Goal: Task Accomplishment & Management: Manage account settings

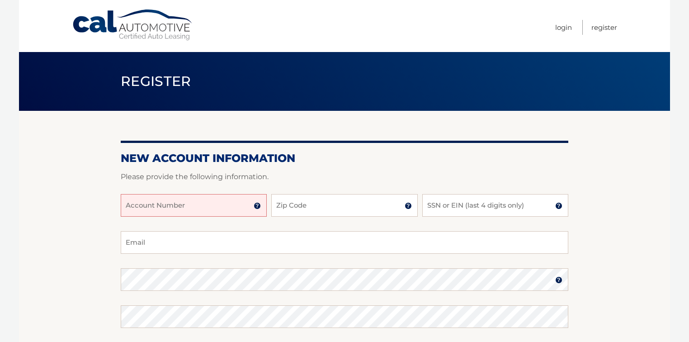
click at [207, 205] on input "Account Number" at bounding box center [194, 205] width 146 height 23
type input "44456026503"
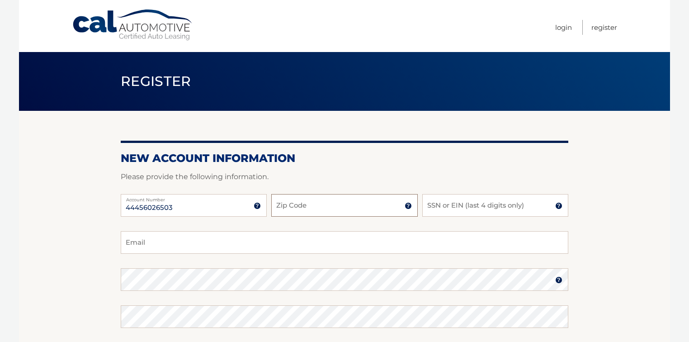
click at [295, 208] on input "Zip Code" at bounding box center [344, 205] width 146 height 23
type input "32909"
click at [471, 207] on input "SSN or EIN (last 4 digits only)" at bounding box center [495, 205] width 146 height 23
type input "2612"
click at [222, 243] on input "Email" at bounding box center [344, 242] width 447 height 23
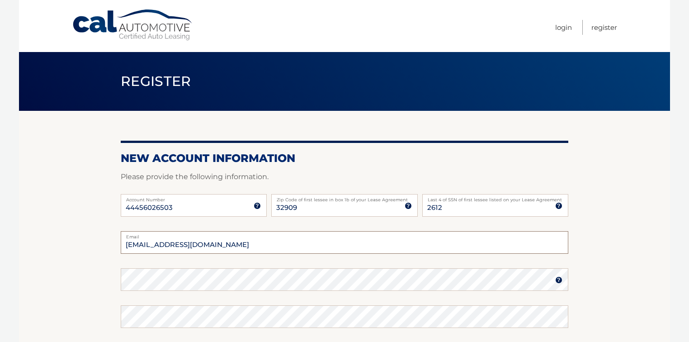
type input "yolandadilts@att.net"
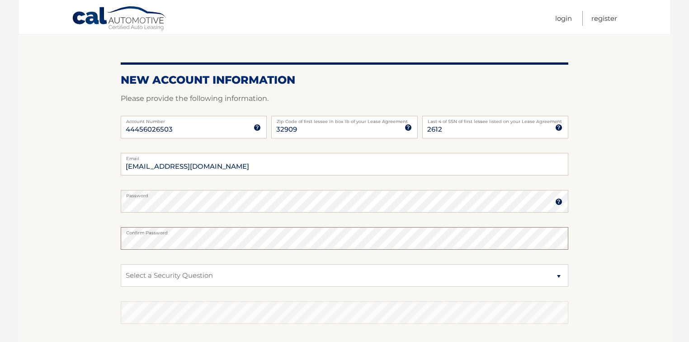
scroll to position [108, 0]
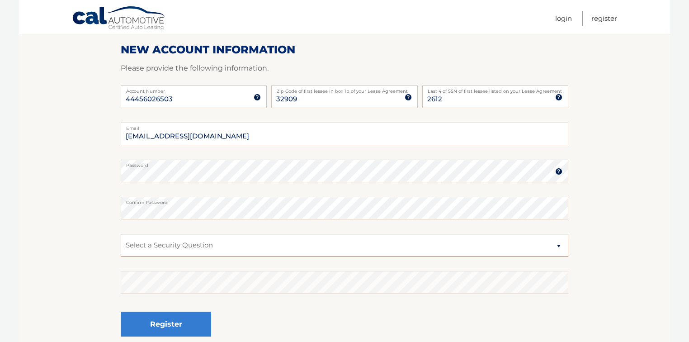
click at [560, 247] on select "Select a Security Question What was the name of your elementary school? What is…" at bounding box center [344, 245] width 447 height 23
select select "2"
click at [121, 234] on select "Select a Security Question What was the name of your elementary school? What is…" at bounding box center [344, 245] width 447 height 23
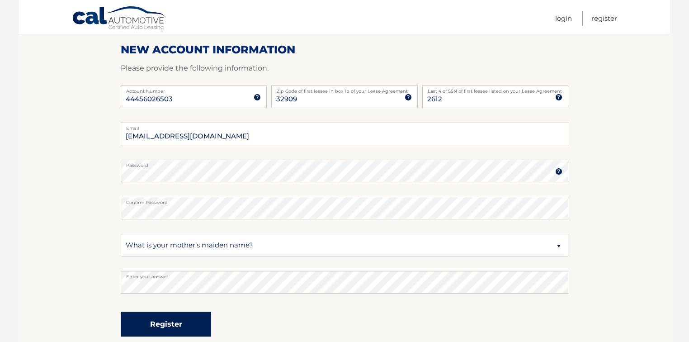
click at [165, 325] on button "Register" at bounding box center [166, 323] width 90 height 25
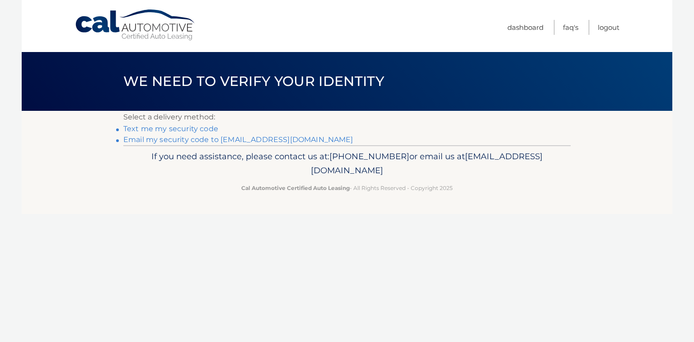
click at [203, 141] on link "**********" at bounding box center [238, 139] width 230 height 9
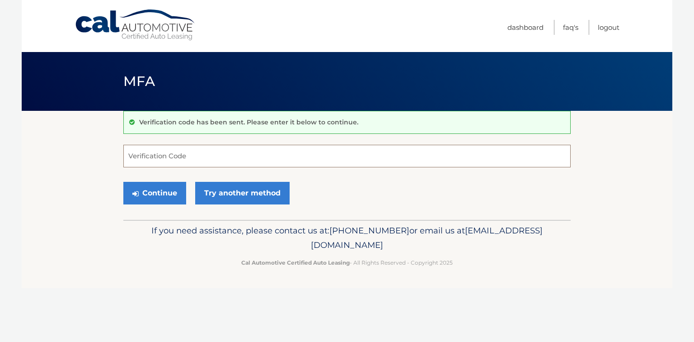
click at [190, 155] on input "Verification Code" at bounding box center [346, 156] width 447 height 23
type input "250534"
click at [166, 192] on button "Continue" at bounding box center [154, 193] width 63 height 23
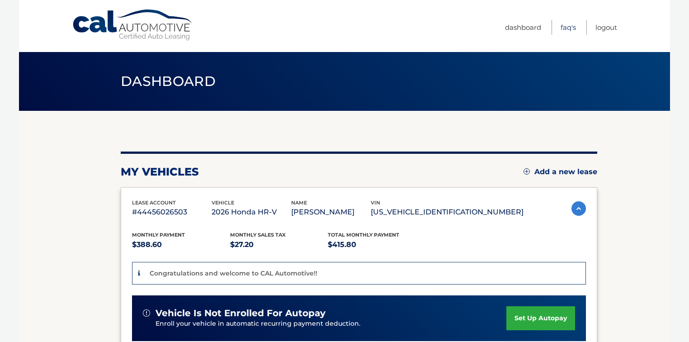
click at [565, 29] on link "FAQ's" at bounding box center [567, 27] width 15 height 15
click at [513, 30] on link "Dashboard" at bounding box center [523, 27] width 36 height 15
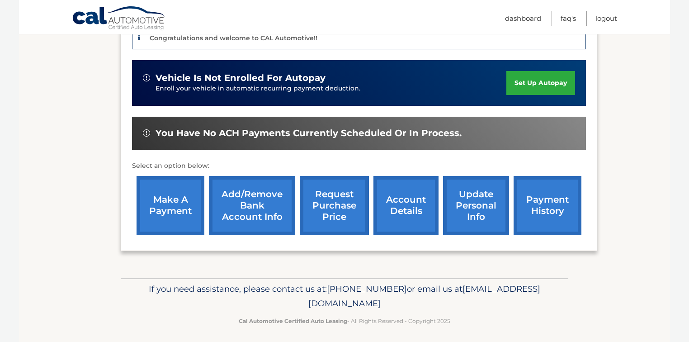
scroll to position [238, 0]
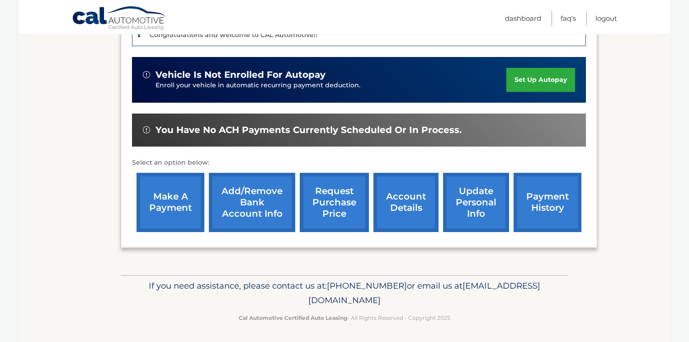
click at [407, 203] on link "account details" at bounding box center [405, 202] width 65 height 59
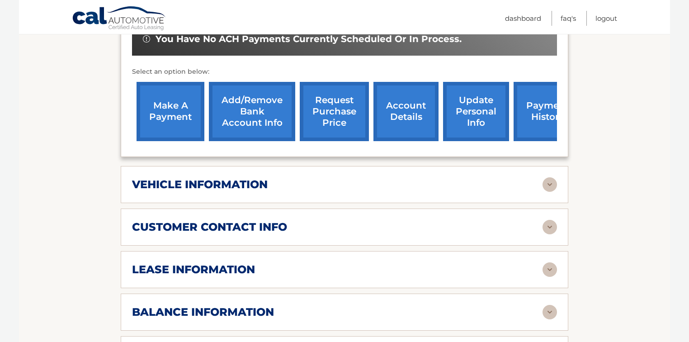
scroll to position [325, 0]
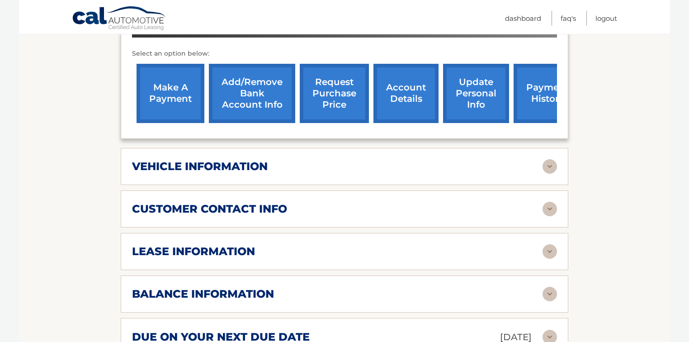
click at [550, 164] on img at bounding box center [549, 166] width 14 height 14
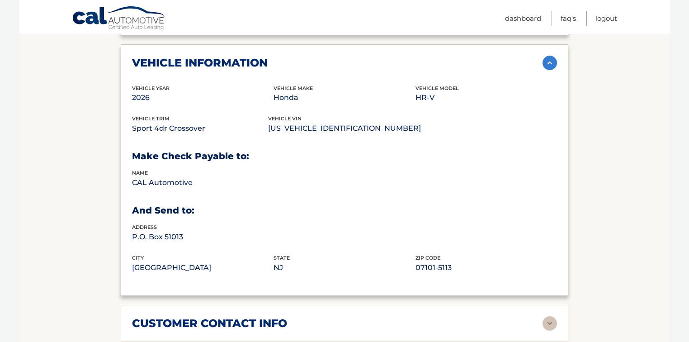
scroll to position [434, 0]
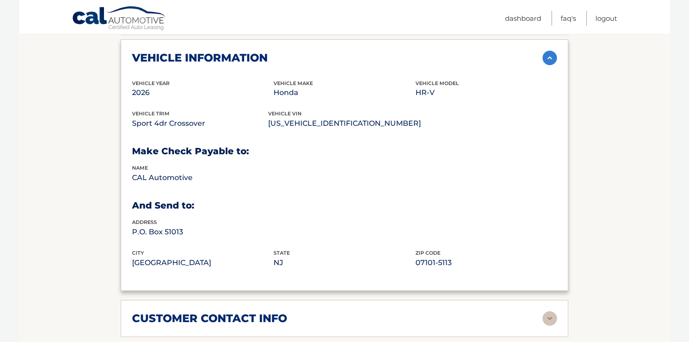
click at [549, 56] on img at bounding box center [549, 58] width 14 height 14
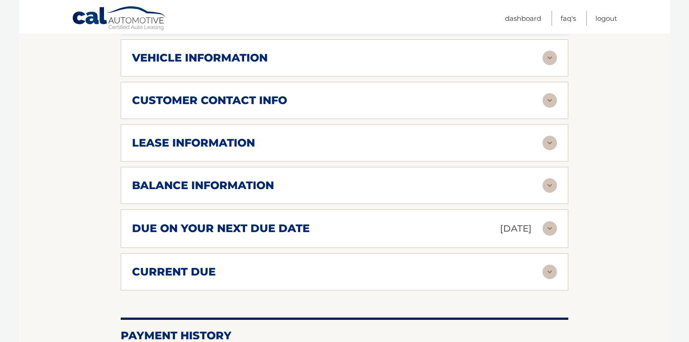
click at [551, 102] on img at bounding box center [549, 100] width 14 height 14
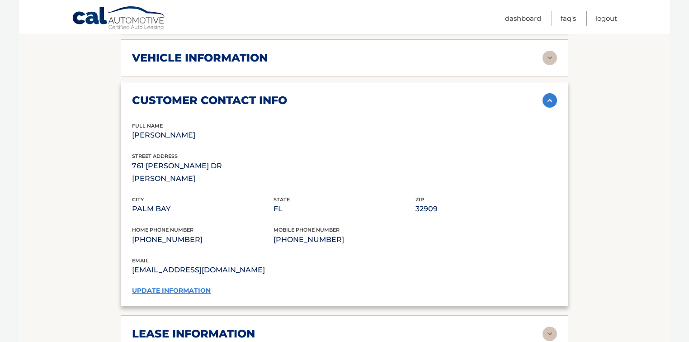
click at [156, 286] on link "update information" at bounding box center [171, 290] width 79 height 8
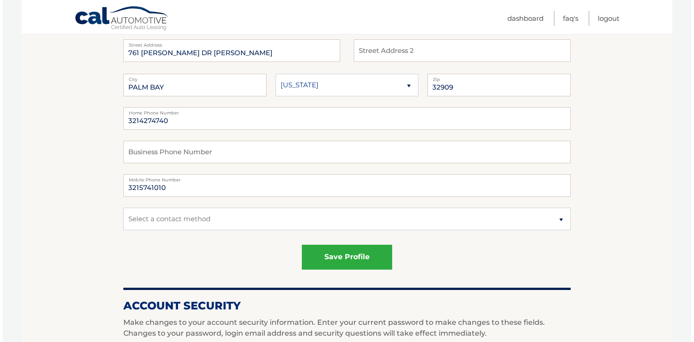
scroll to position [145, 0]
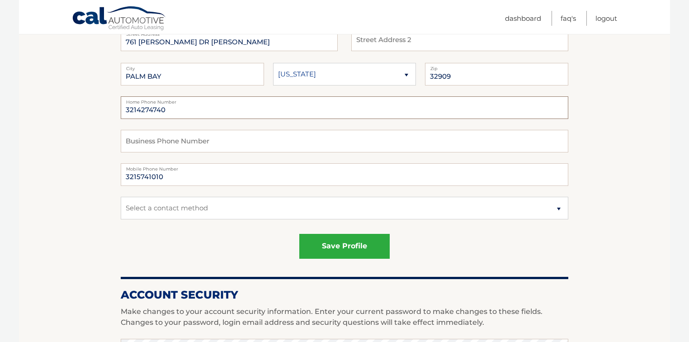
drag, startPoint x: 166, startPoint y: 112, endPoint x: 102, endPoint y: 118, distance: 64.4
click at [102, 118] on section "Account Overview | Edit Profile account information [STREET_ADDRESS][PERSON_NAM…" at bounding box center [344, 314] width 651 height 697
type input "3215741010"
drag, startPoint x: 142, startPoint y: 176, endPoint x: 152, endPoint y: 179, distance: 10.0
click at [143, 176] on input "3215741010" at bounding box center [344, 174] width 447 height 23
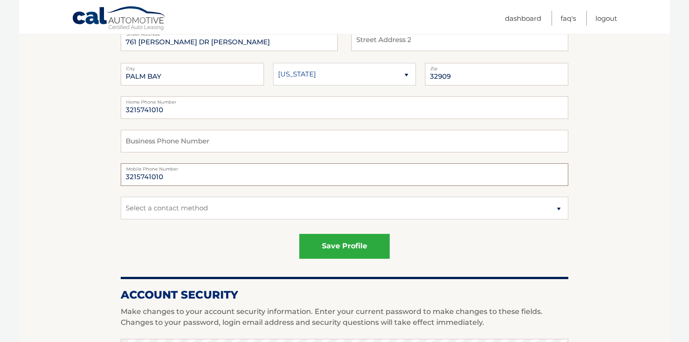
drag, startPoint x: 164, startPoint y: 178, endPoint x: 104, endPoint y: 186, distance: 61.1
click at [105, 186] on section "Account Overview | Edit Profile account information 761 DILLARD DR SE Street Ad…" at bounding box center [344, 314] width 651 height 697
type input "3214274740"
drag, startPoint x: 263, startPoint y: 234, endPoint x: 270, endPoint y: 233, distance: 7.2
click at [264, 234] on div "save profile" at bounding box center [344, 246] width 447 height 25
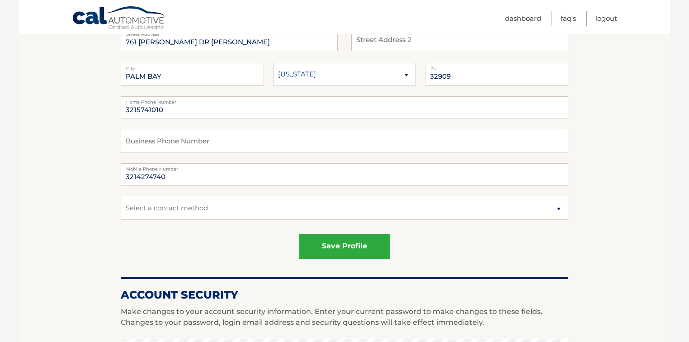
click at [557, 208] on select "Select a contact method Mobile Home" at bounding box center [344, 208] width 447 height 23
select select "1"
click at [121, 197] on select "Select a contact method Mobile Home" at bounding box center [344, 208] width 447 height 23
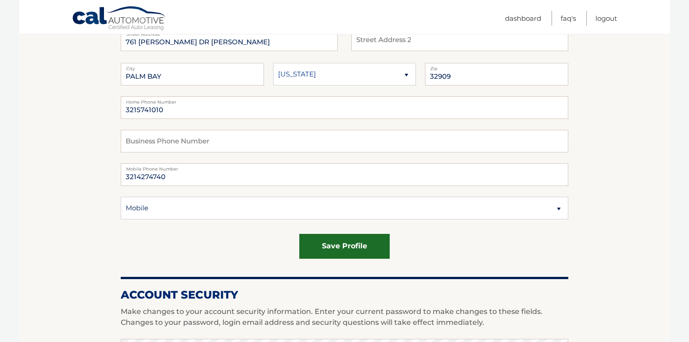
click at [341, 247] on button "save profile" at bounding box center [344, 246] width 90 height 25
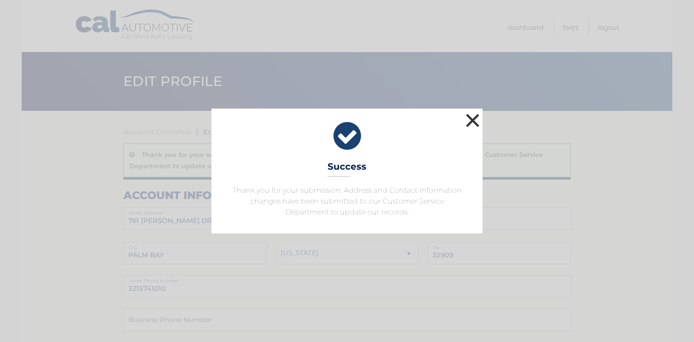
click at [471, 120] on button "×" at bounding box center [473, 120] width 18 height 18
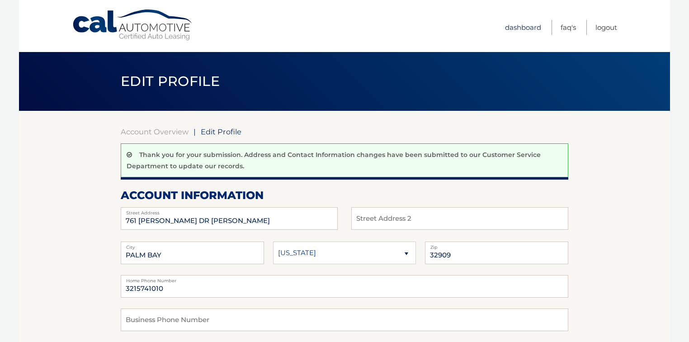
click at [521, 26] on link "Dashboard" at bounding box center [523, 27] width 36 height 15
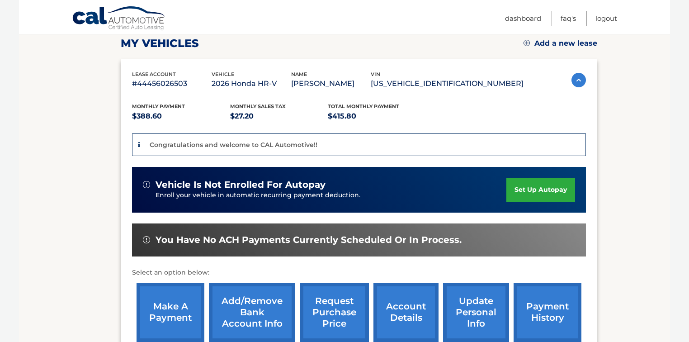
scroll to position [181, 0]
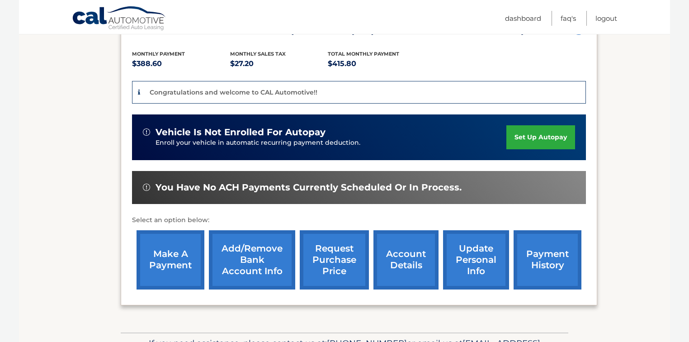
click at [539, 266] on link "payment history" at bounding box center [547, 259] width 68 height 59
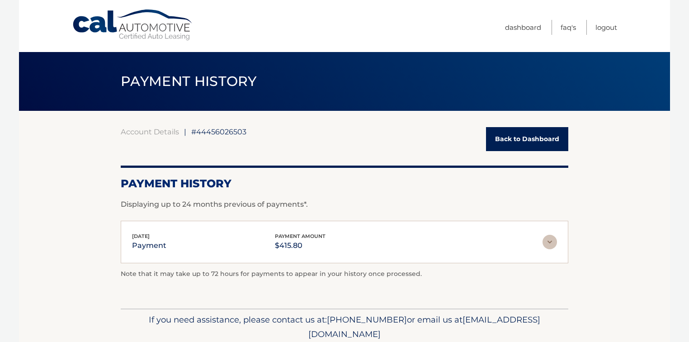
click at [548, 242] on img at bounding box center [549, 241] width 14 height 14
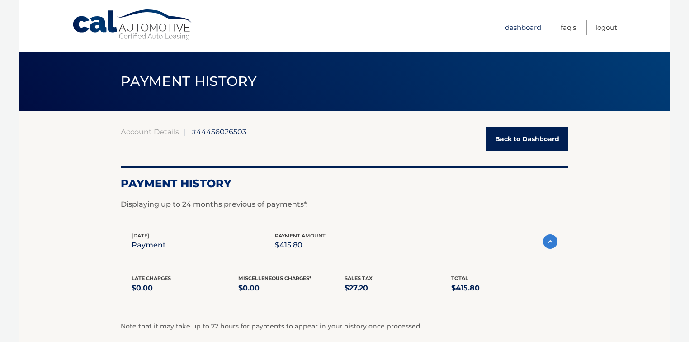
click at [521, 29] on link "Dashboard" at bounding box center [523, 27] width 36 height 15
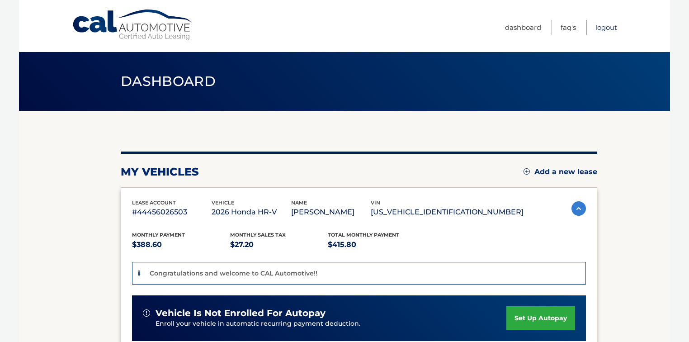
click at [605, 27] on link "Logout" at bounding box center [606, 27] width 22 height 15
